Goal: Task Accomplishment & Management: Use online tool/utility

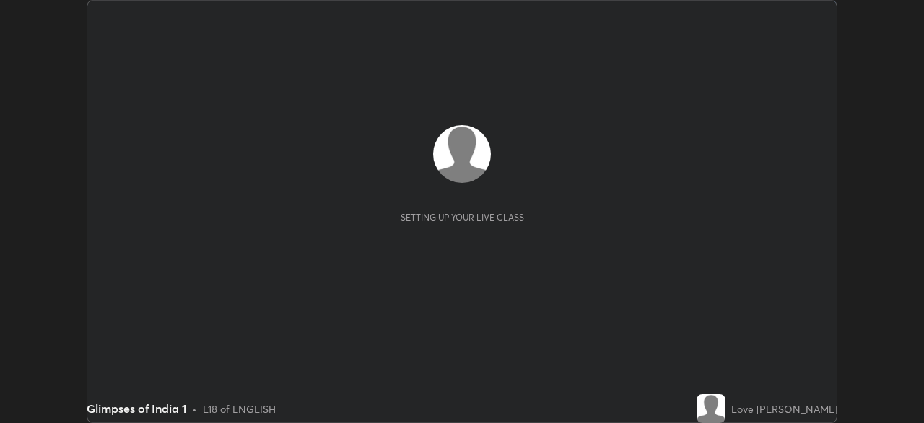
scroll to position [423, 924]
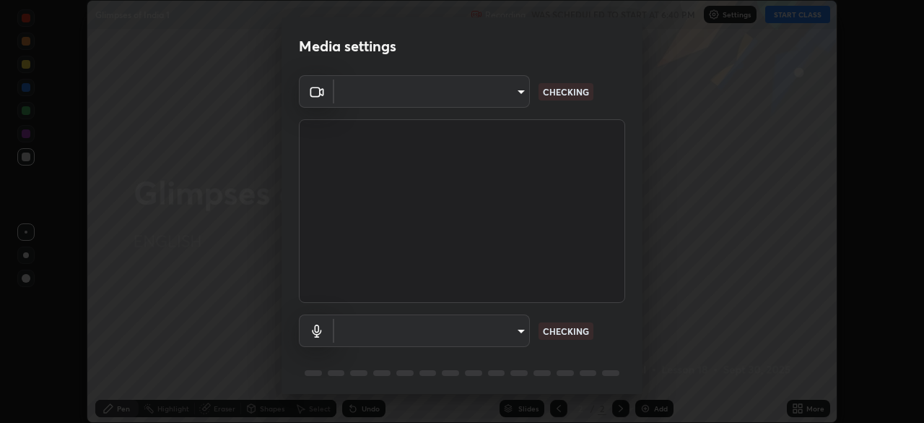
type input "c6d9f4fad3682c18dafb571cd2331b3ecaaf554884ec2734a231d331960bfaec"
type input "08d2579e0e28a31325e46f1a0935fd135ddd04ca2428966b5fd78fa4b1a724ef"
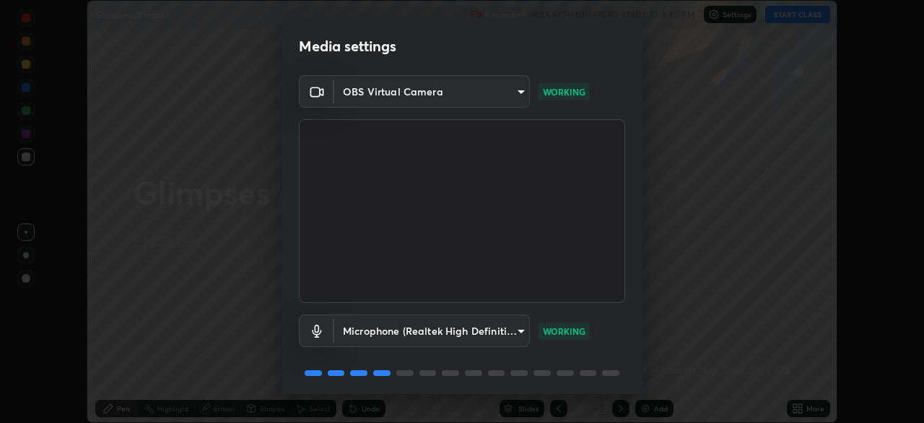
scroll to position [51, 0]
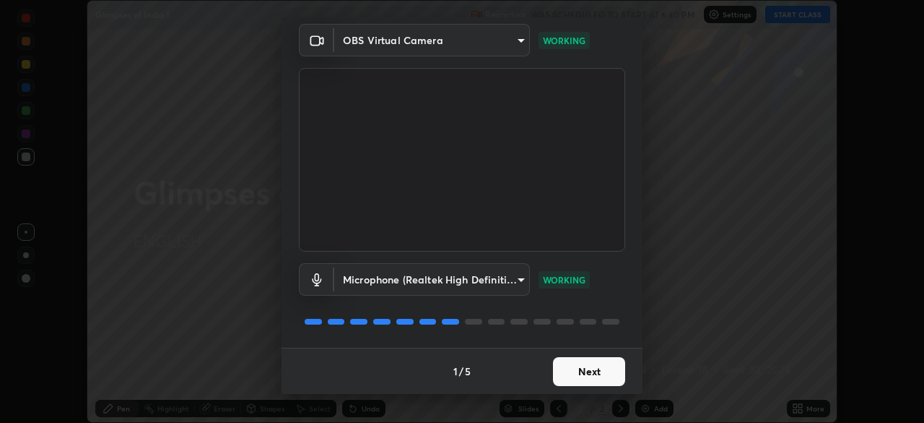
click at [568, 372] on button "Next" at bounding box center [589, 371] width 72 height 29
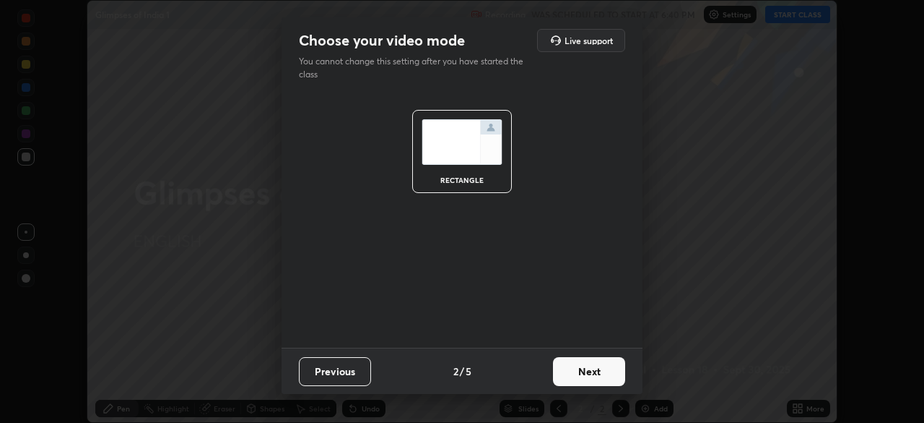
scroll to position [0, 0]
click at [574, 371] on button "Next" at bounding box center [589, 371] width 72 height 29
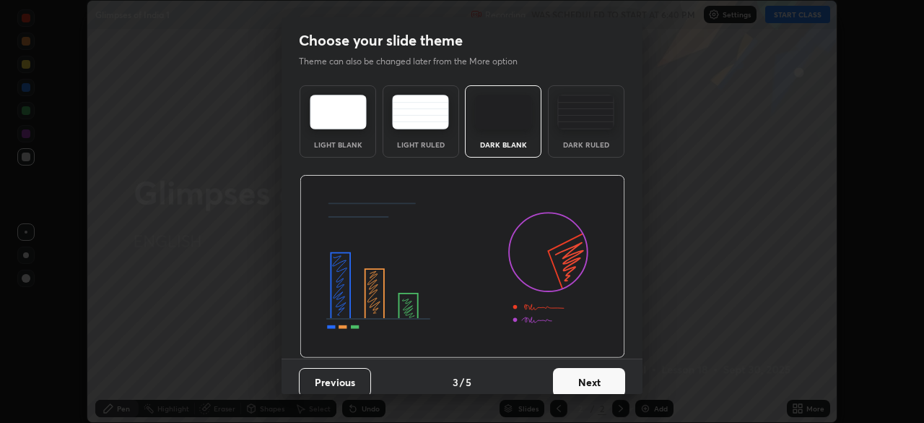
click at [571, 376] on button "Next" at bounding box center [589, 382] width 72 height 29
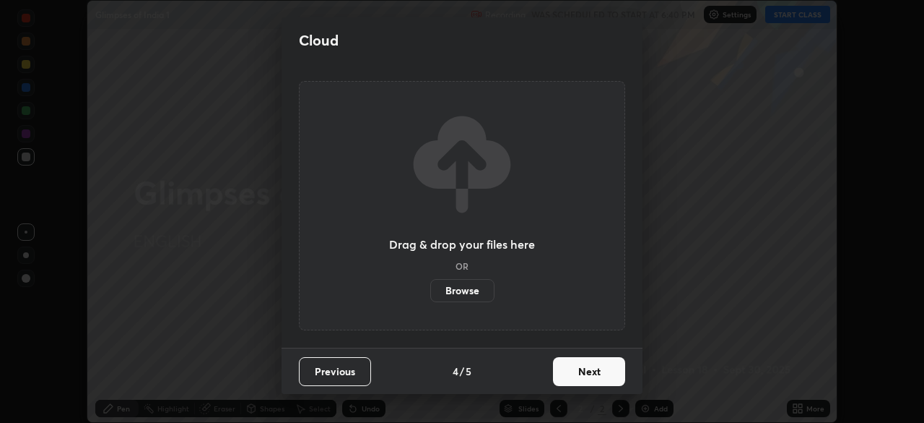
click at [571, 372] on button "Next" at bounding box center [589, 371] width 72 height 29
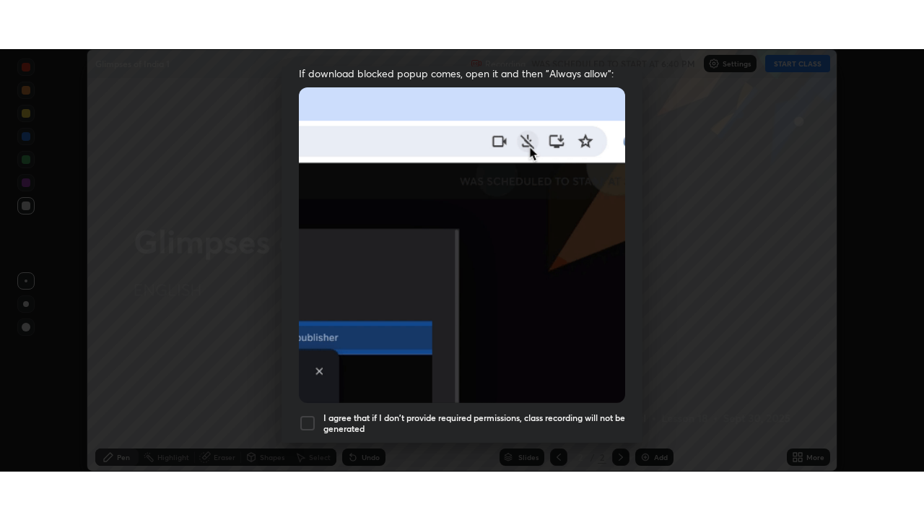
scroll to position [346, 0]
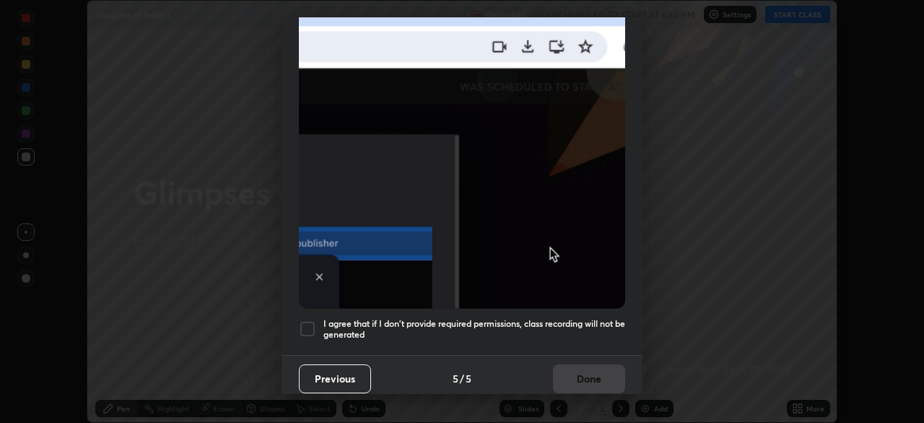
click at [316, 326] on div "I agree that if I don't provide required permissions, class recording will not …" at bounding box center [462, 328] width 326 height 17
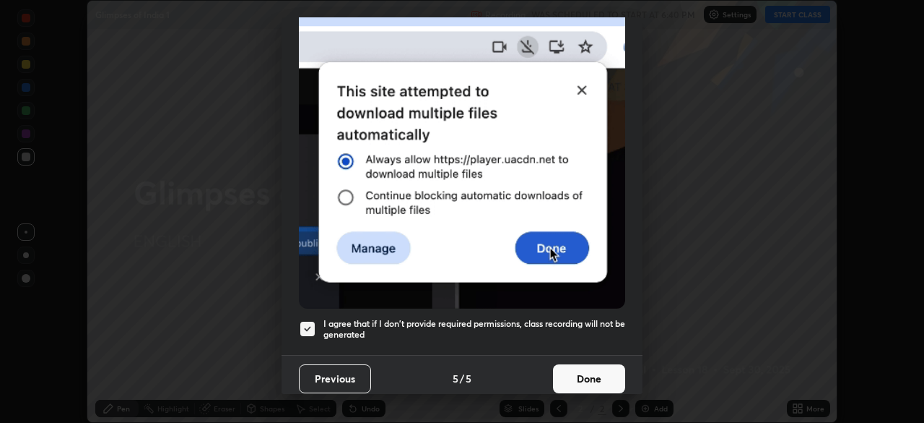
click at [568, 370] on button "Done" at bounding box center [589, 378] width 72 height 29
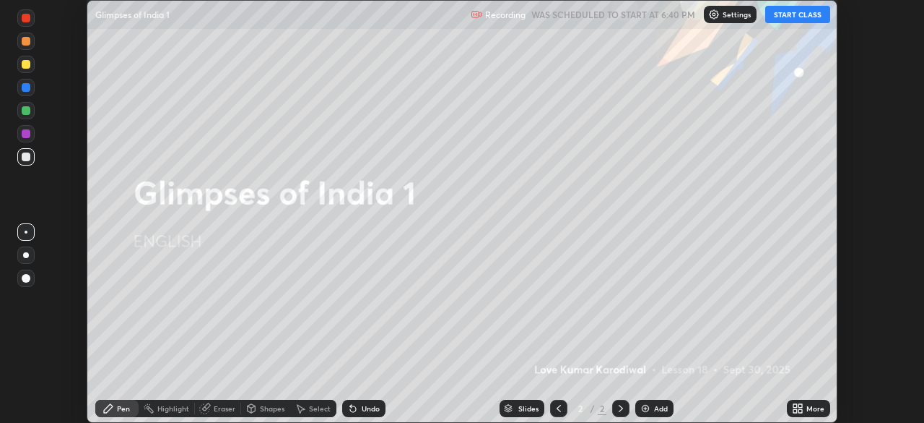
click at [654, 407] on div "Add" at bounding box center [661, 407] width 14 height 7
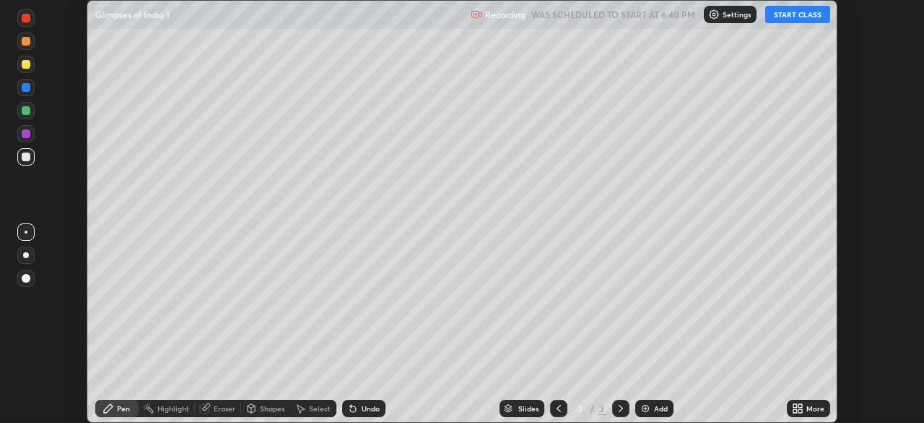
click at [811, 408] on div "More" at bounding box center [816, 407] width 18 height 7
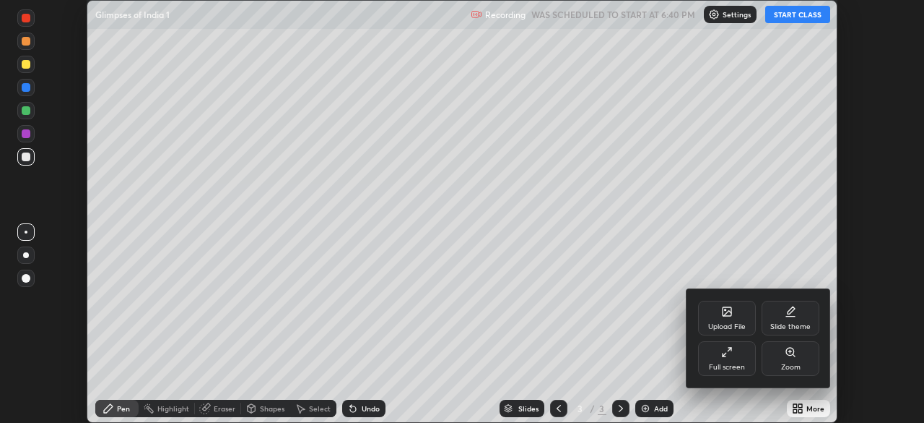
click at [734, 324] on div "Upload File" at bounding box center [728, 326] width 38 height 7
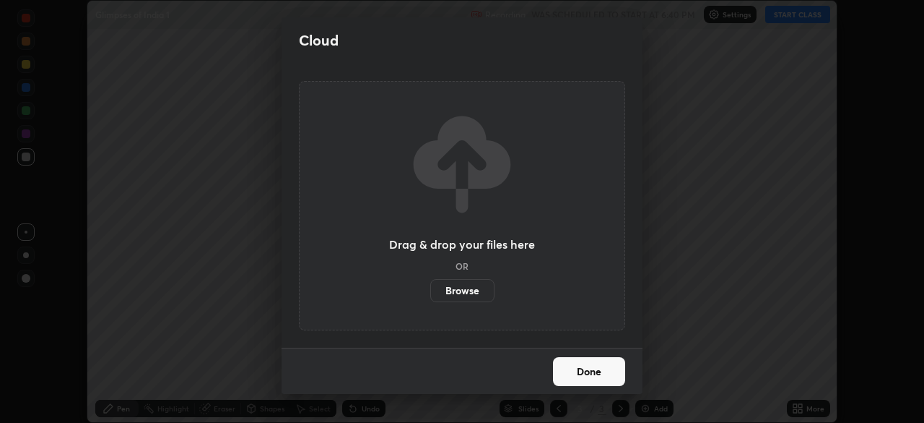
click at [462, 285] on label "Browse" at bounding box center [462, 290] width 64 height 23
click at [430, 285] on input "Browse" at bounding box center [430, 290] width 0 height 23
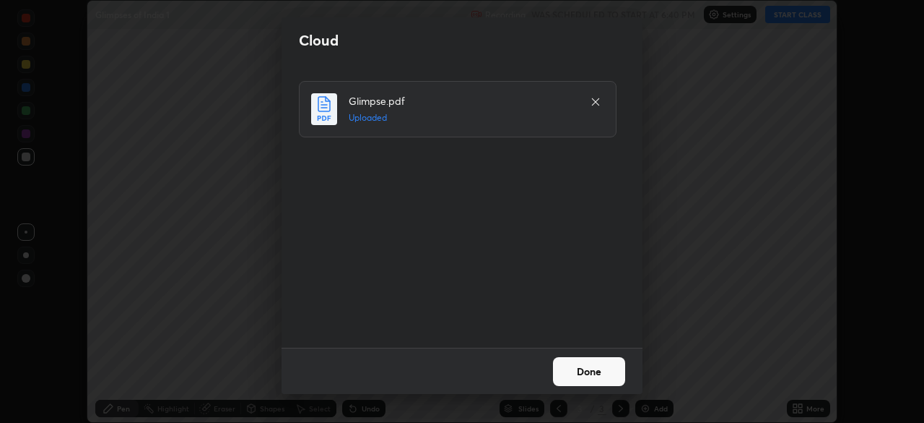
click at [580, 374] on button "Done" at bounding box center [589, 371] width 72 height 29
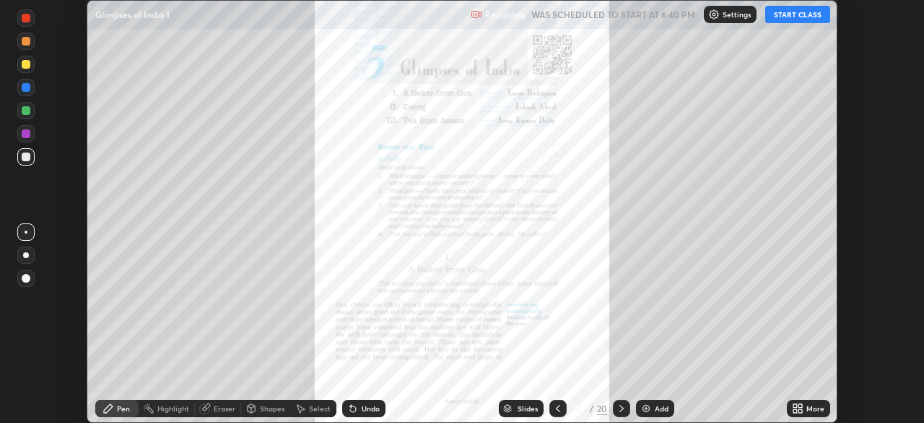
click at [786, 13] on button "START CLASS" at bounding box center [798, 14] width 65 height 17
click at [802, 410] on icon at bounding box center [801, 411] width 4 height 4
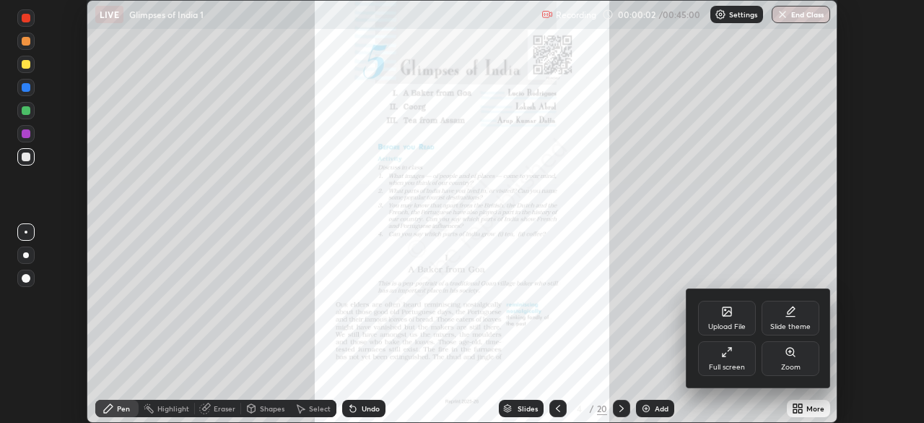
click at [733, 353] on div "Full screen" at bounding box center [727, 358] width 58 height 35
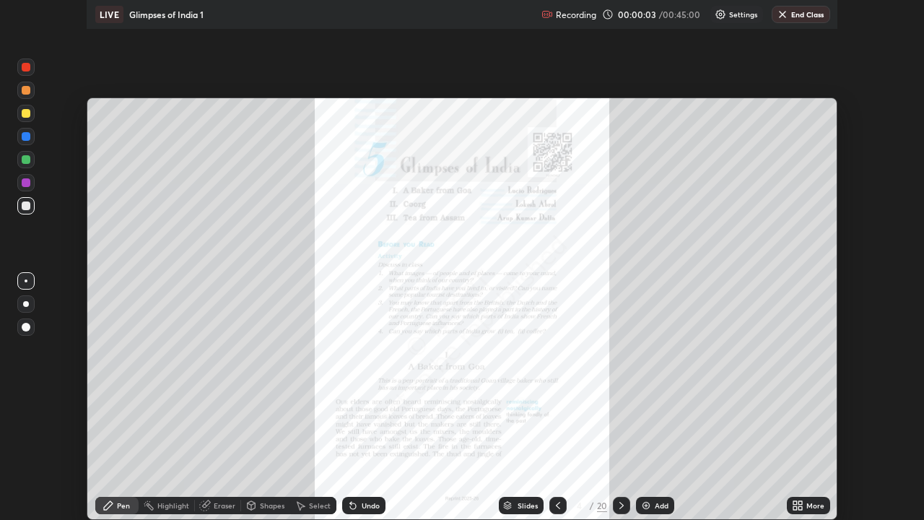
scroll to position [520, 924]
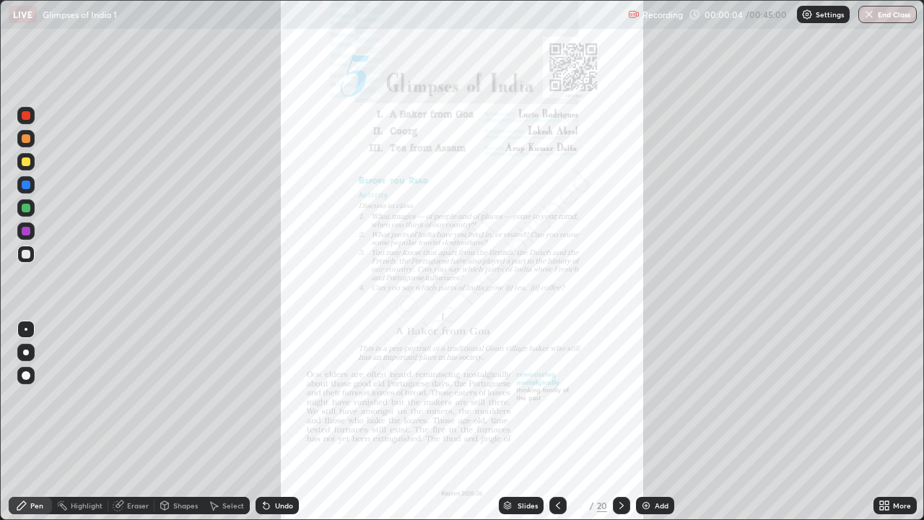
click at [887, 422] on icon at bounding box center [887, 508] width 4 height 4
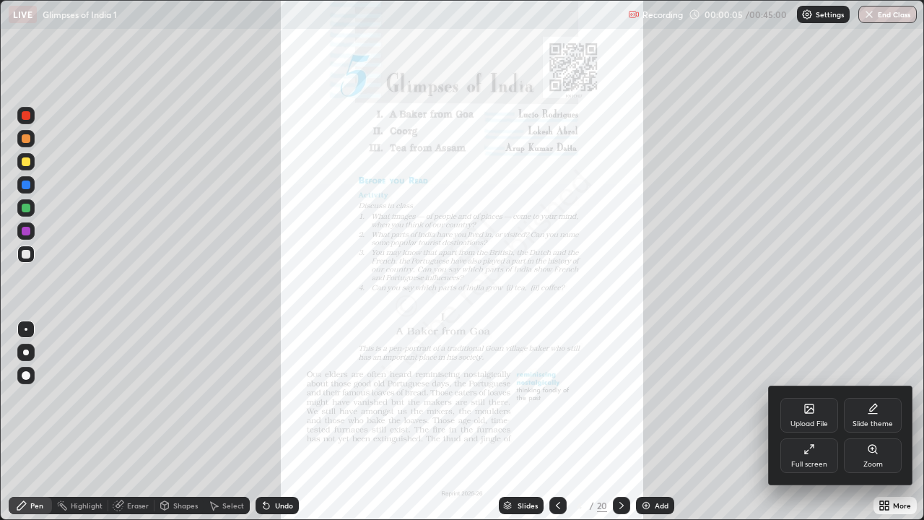
click at [876, 422] on div "Zoom" at bounding box center [873, 455] width 58 height 35
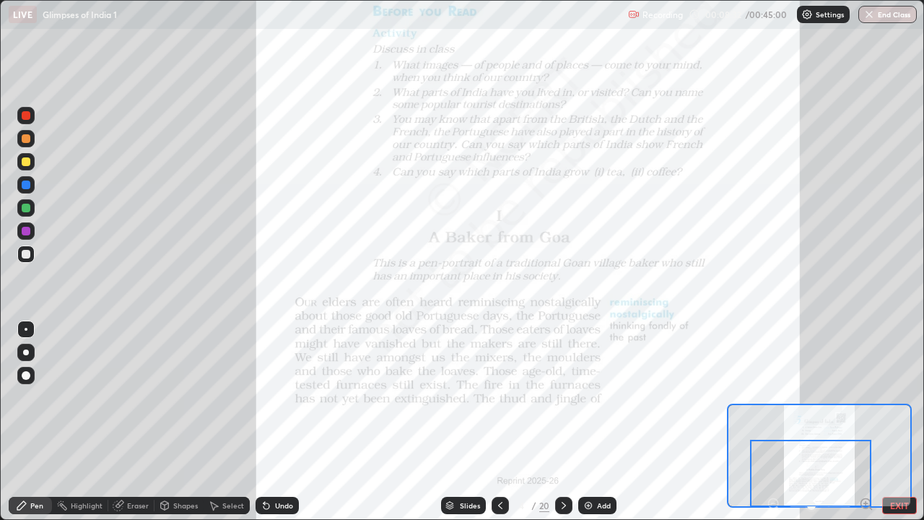
click at [625, 422] on div "Slides 4 / 20 Add" at bounding box center [528, 505] width 459 height 29
click at [561, 422] on icon at bounding box center [564, 506] width 12 height 12
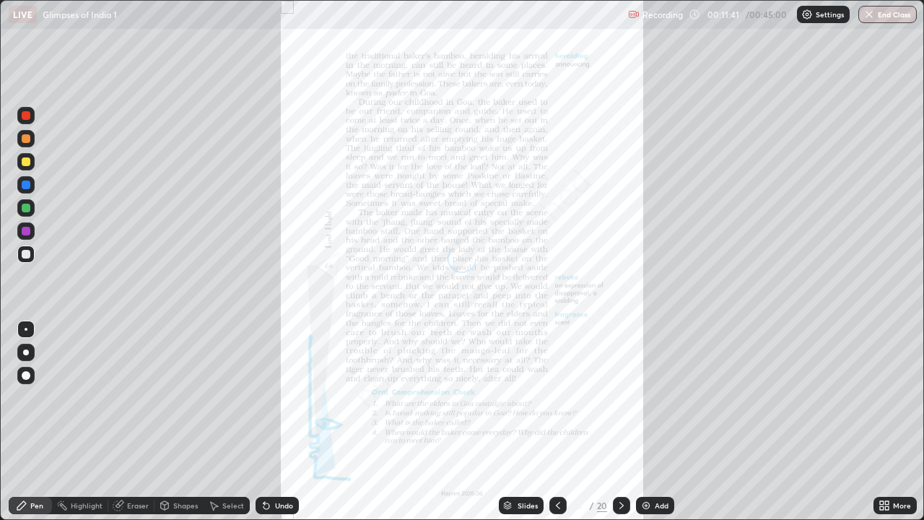
click at [896, 422] on div "More" at bounding box center [895, 505] width 43 height 17
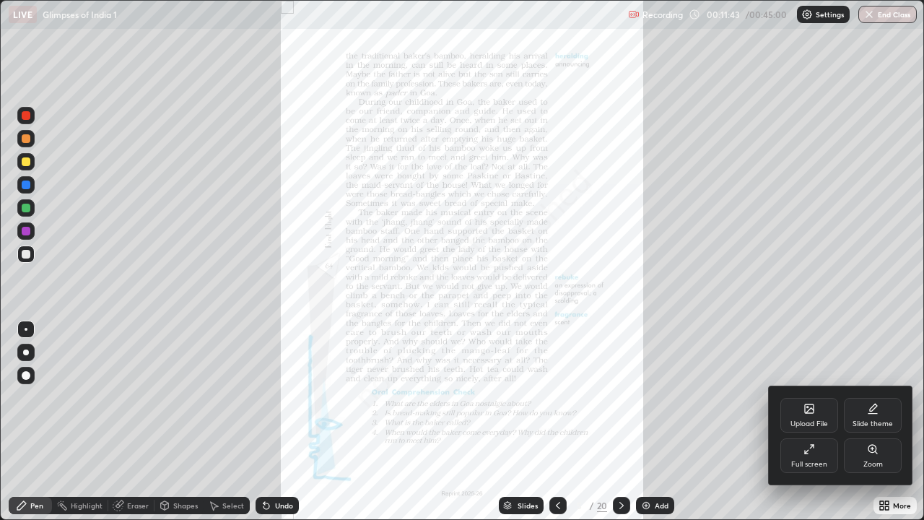
click at [874, 422] on div "Zoom" at bounding box center [873, 455] width 58 height 35
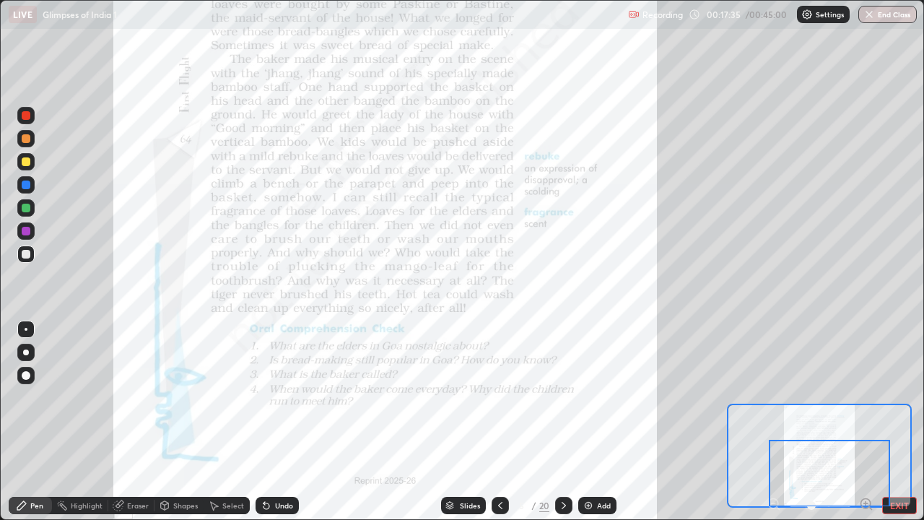
click at [563, 422] on icon at bounding box center [564, 506] width 12 height 12
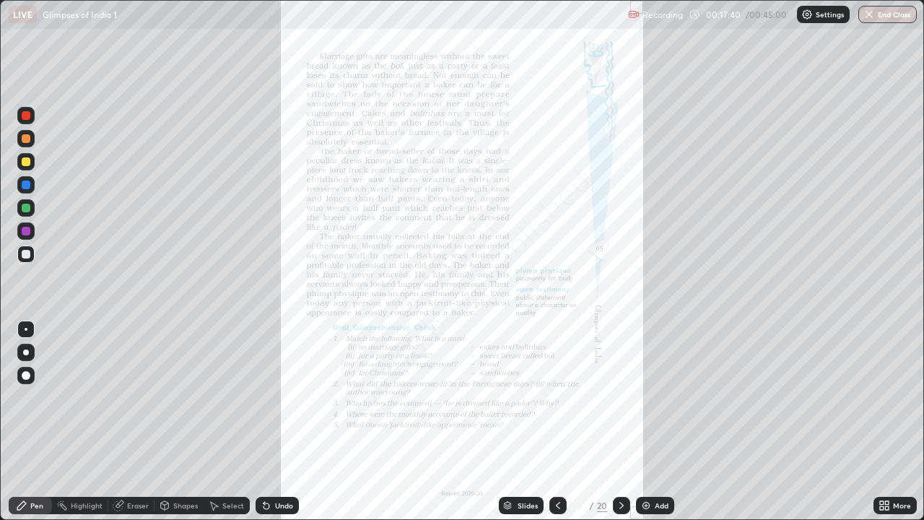
click at [887, 422] on icon at bounding box center [887, 508] width 4 height 4
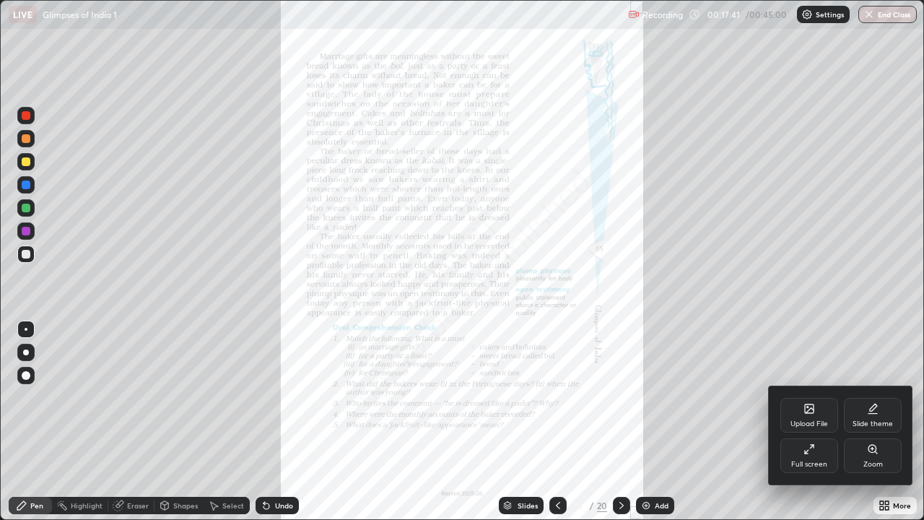
click at [869, 422] on div "Zoom" at bounding box center [873, 455] width 58 height 35
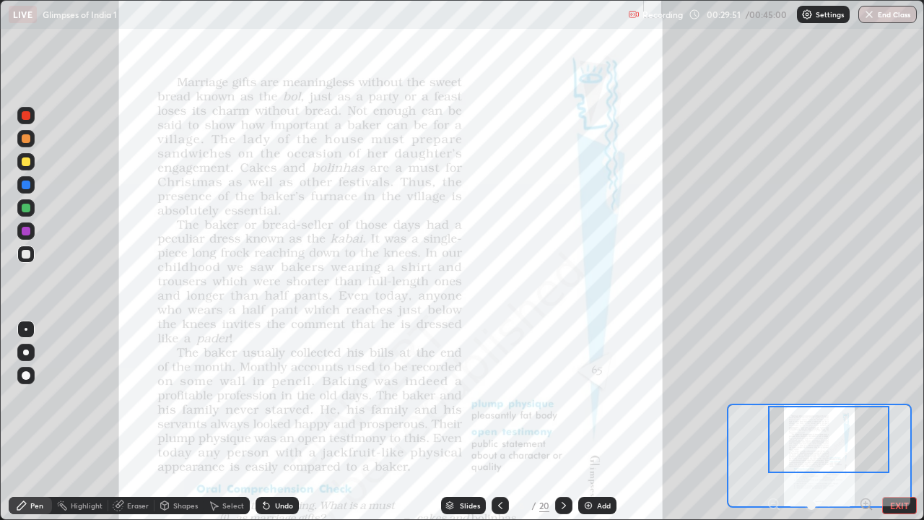
click at [893, 18] on button "End Class" at bounding box center [888, 14] width 59 height 17
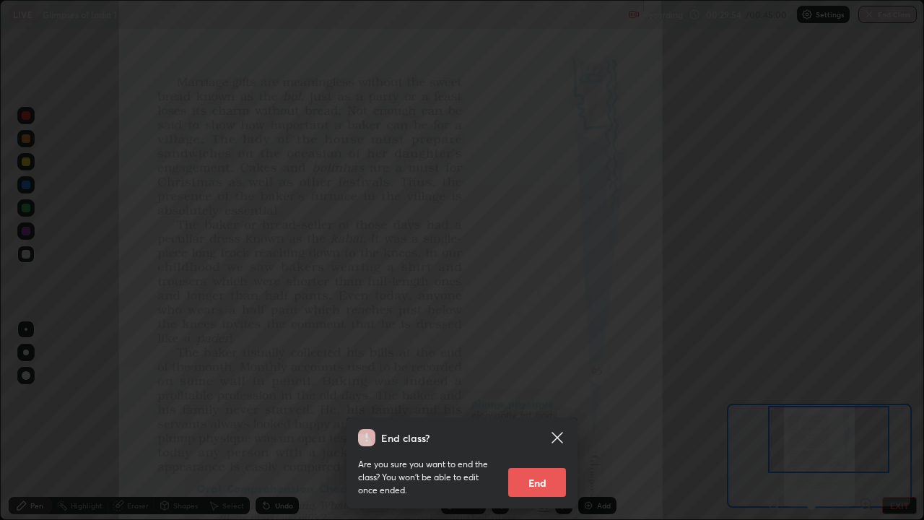
click at [550, 422] on button "End" at bounding box center [537, 482] width 58 height 29
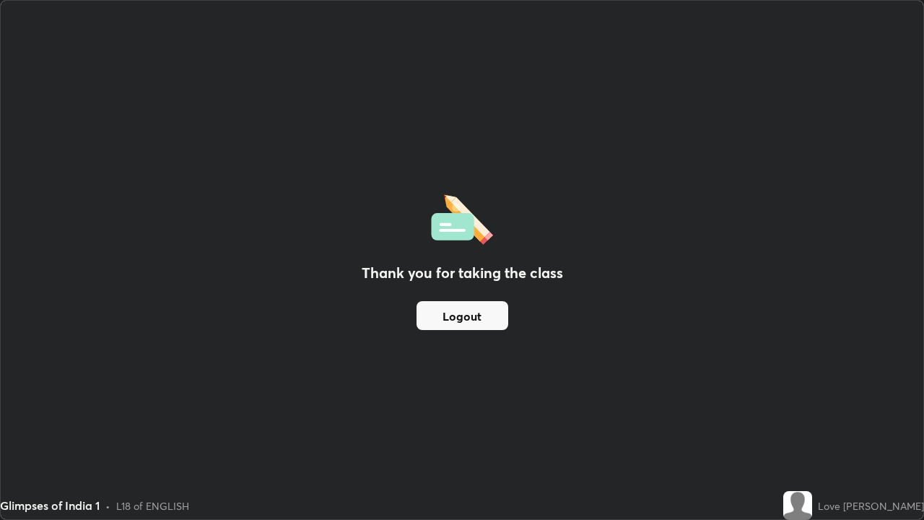
click at [442, 311] on button "Logout" at bounding box center [463, 315] width 92 height 29
